Goal: Transaction & Acquisition: Purchase product/service

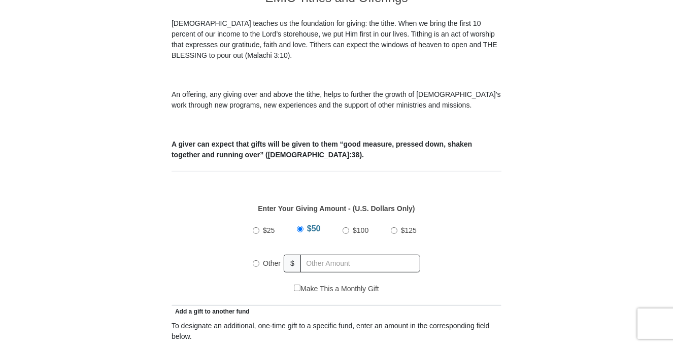
scroll to position [355, 0]
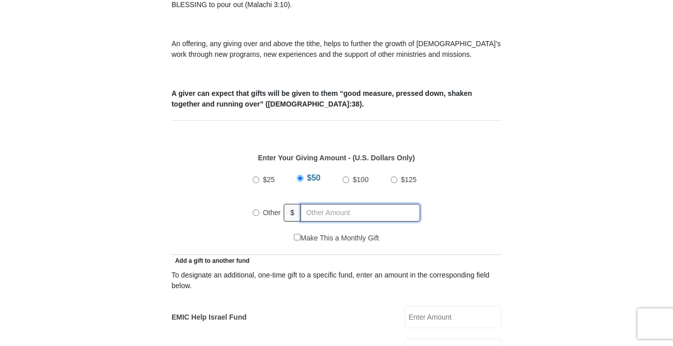
radio input "true"
click at [328, 204] on input "text" at bounding box center [362, 213] width 116 height 18
type input "20.00"
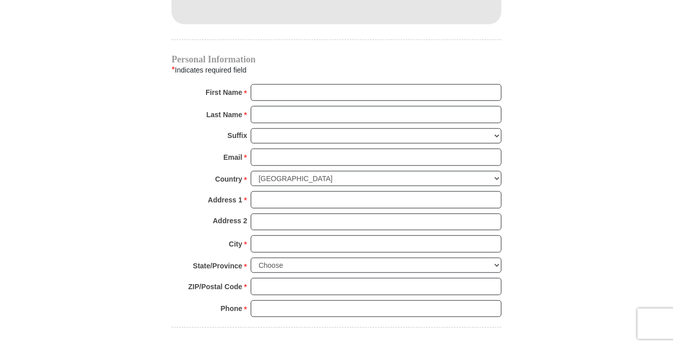
scroll to position [1015, 0]
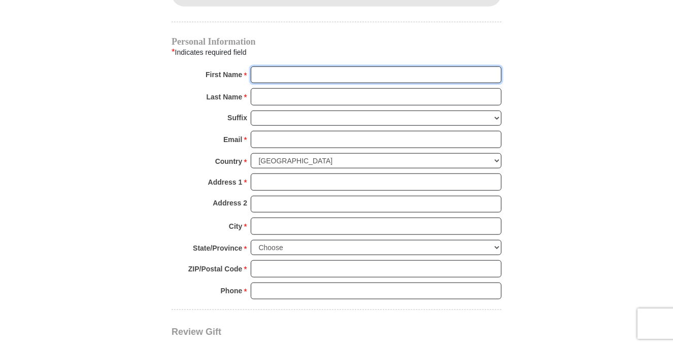
click at [374, 66] on input "First Name *" at bounding box center [376, 74] width 251 height 17
type input "[PERSON_NAME]"
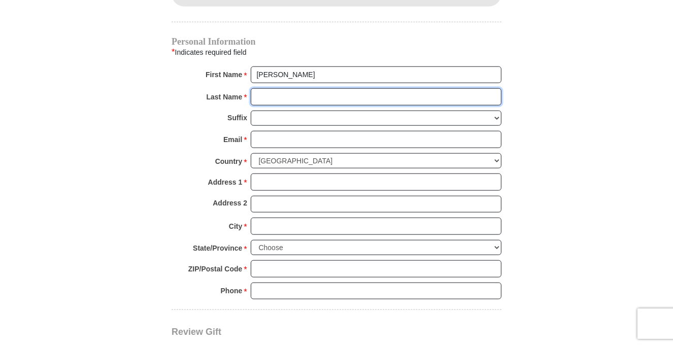
click at [326, 88] on input "Last Name *" at bounding box center [376, 96] width 251 height 17
type input "[PERSON_NAME]"
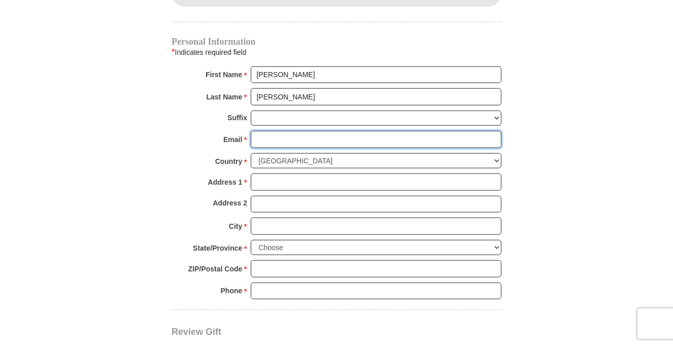
click at [320, 131] on input "Email *" at bounding box center [376, 139] width 251 height 17
type input "[EMAIL_ADDRESS][DOMAIN_NAME]"
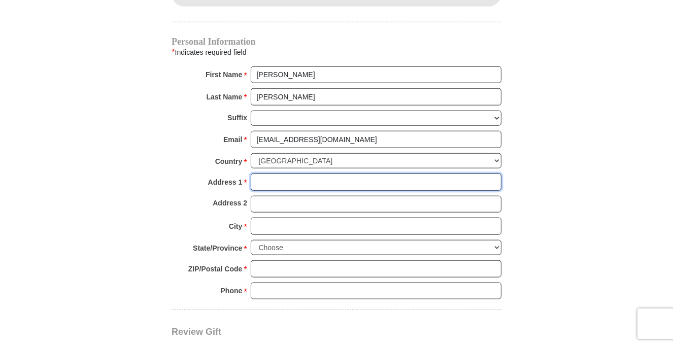
type input "[STREET_ADDRESS][PERSON_NAME]"
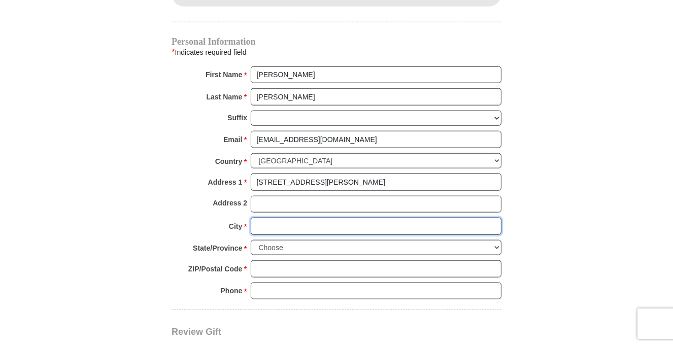
type input "[GEOGRAPHIC_DATA]"
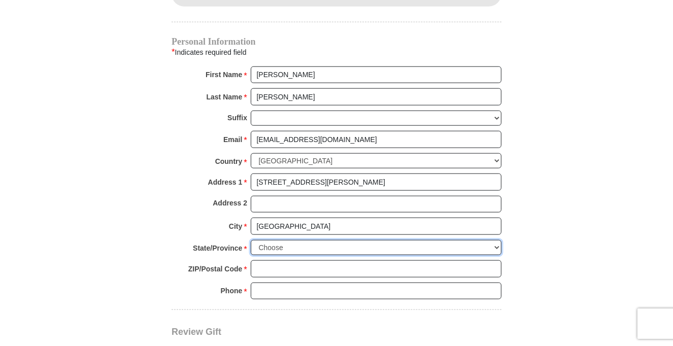
select select "[GEOGRAPHIC_DATA]"
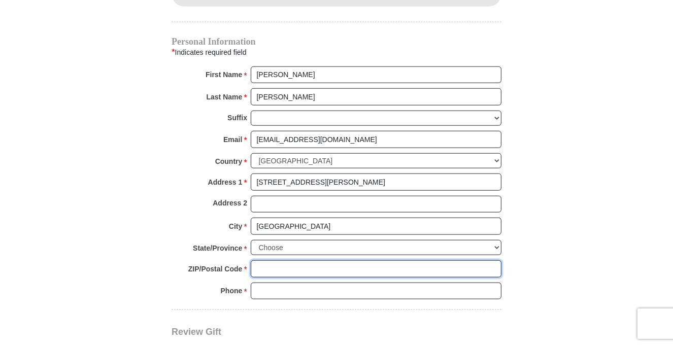
type input "76180"
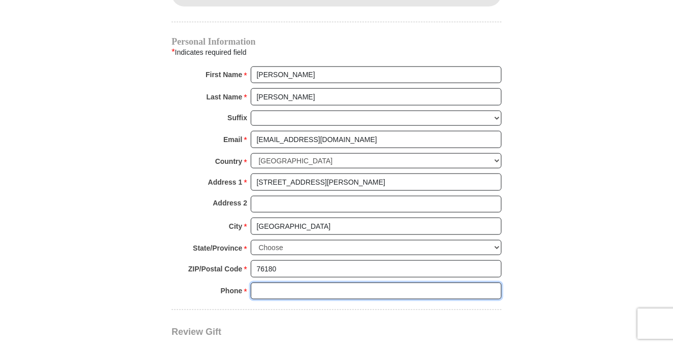
type input "4695257918"
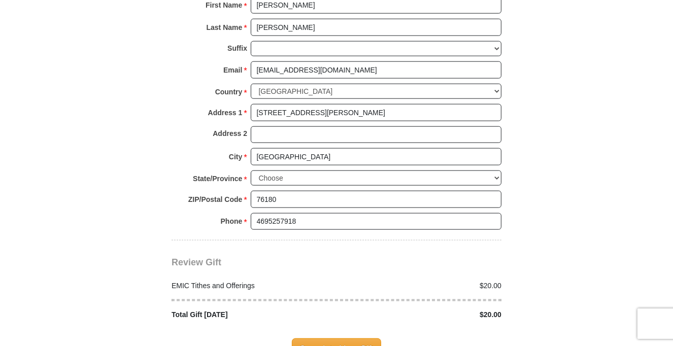
scroll to position [1116, 0]
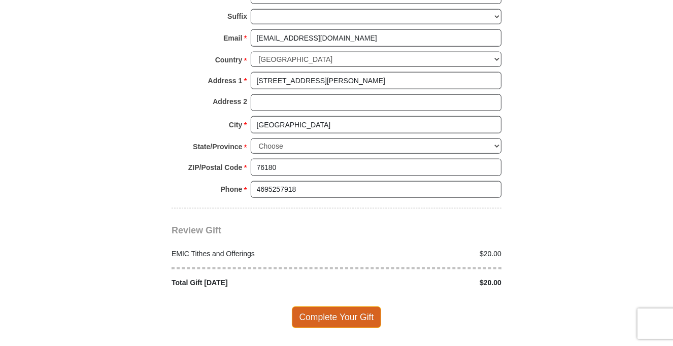
click at [341, 306] on span "Complete Your Gift" at bounding box center [337, 316] width 90 height 21
